Goal: Transaction & Acquisition: Purchase product/service

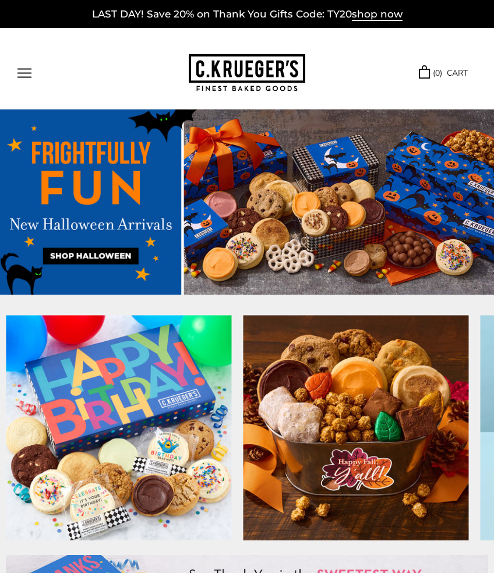
click at [27, 75] on button "Open navigation" at bounding box center [24, 73] width 14 height 10
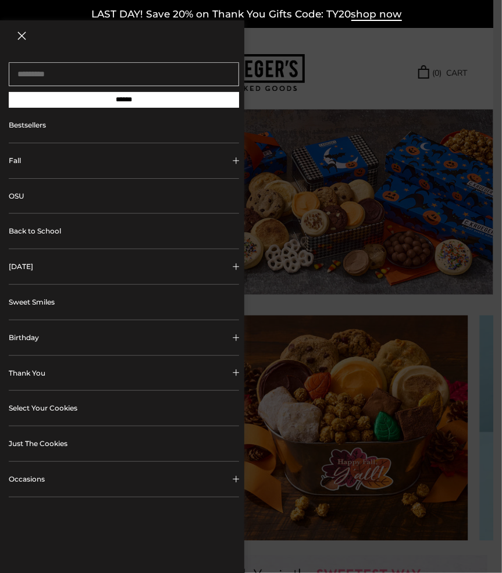
click at [28, 129] on link "Bestsellers" at bounding box center [124, 125] width 231 height 35
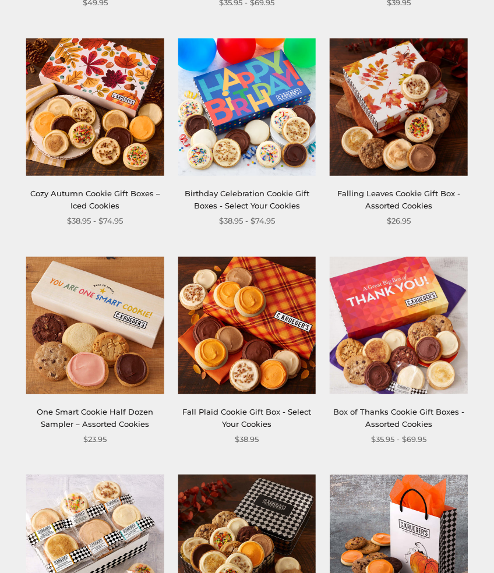
scroll to position [427, 0]
